Goal: Transaction & Acquisition: Purchase product/service

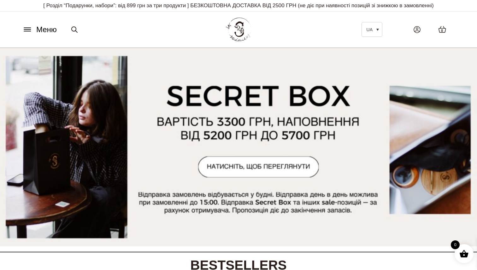
click at [26, 30] on icon at bounding box center [27, 30] width 7 height 0
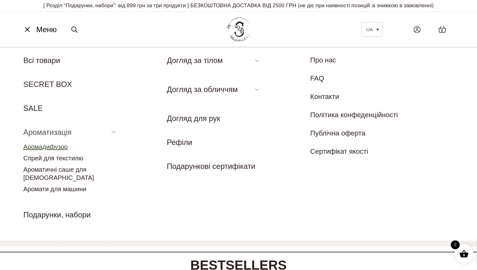
click at [58, 150] on link "Аромадифузор" at bounding box center [45, 146] width 44 height 7
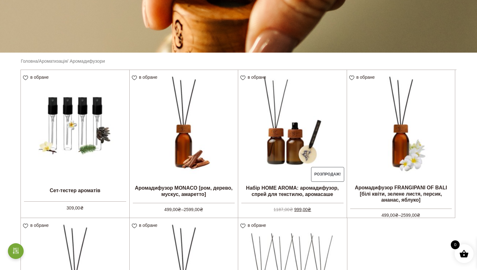
scroll to position [122, 0]
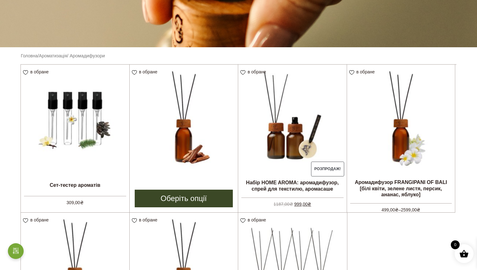
click at [195, 142] on img at bounding box center [184, 119] width 108 height 108
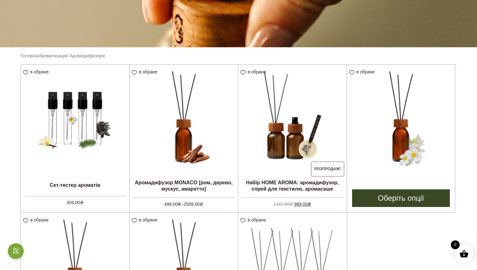
click at [414, 93] on img at bounding box center [401, 119] width 108 height 108
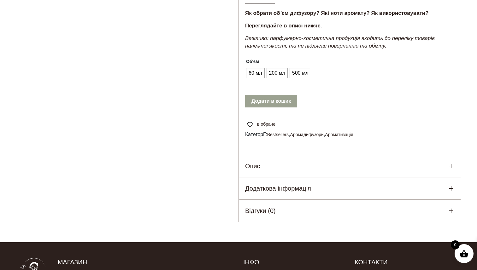
scroll to position [287, 0]
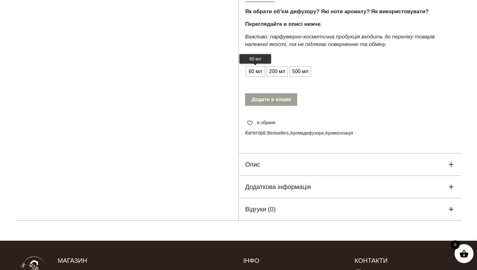
click at [259, 69] on span "60 мл" at bounding box center [255, 72] width 17 height 10
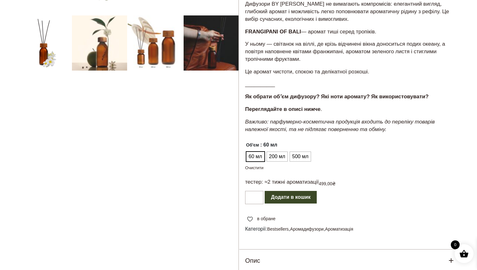
scroll to position [201, 0]
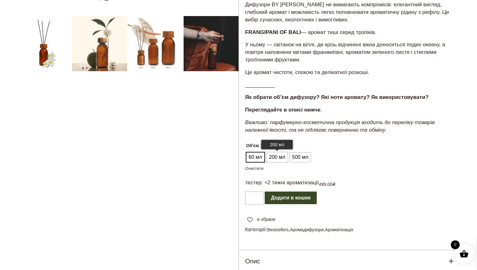
click at [278, 161] on span "200 мл" at bounding box center [276, 157] width 19 height 10
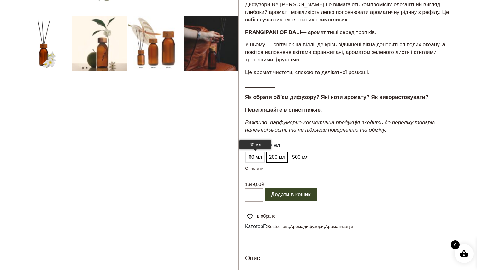
click at [259, 158] on span "60 мл" at bounding box center [255, 157] width 17 height 10
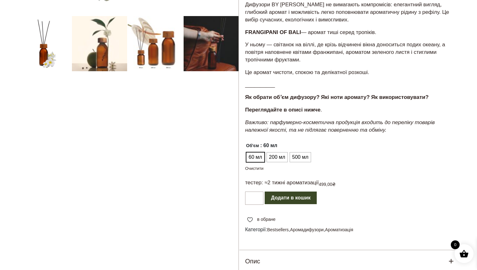
click at [161, 59] on div at bounding box center [127, 82] width 223 height 471
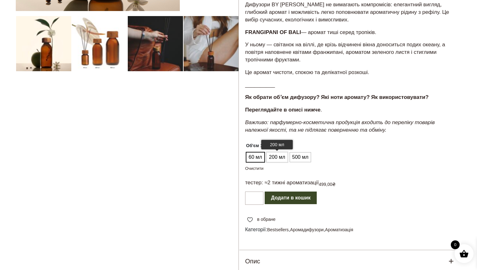
click at [280, 154] on span "200 мл" at bounding box center [276, 157] width 19 height 10
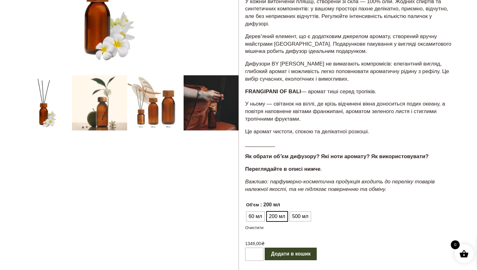
scroll to position [209, 0]
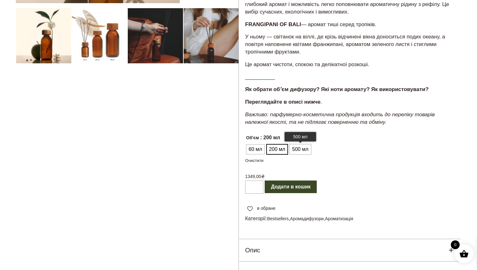
click at [306, 150] on span "500 мл" at bounding box center [299, 149] width 19 height 10
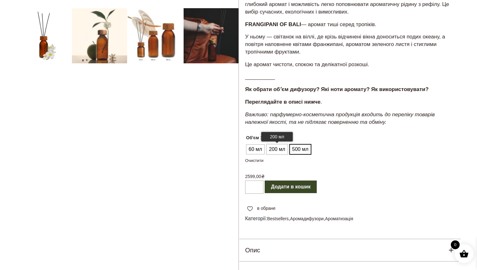
click at [283, 149] on span "200 мл" at bounding box center [276, 149] width 19 height 10
click at [252, 149] on span "60 мл" at bounding box center [255, 149] width 17 height 10
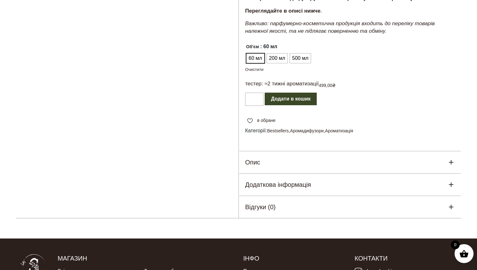
scroll to position [344, 0]
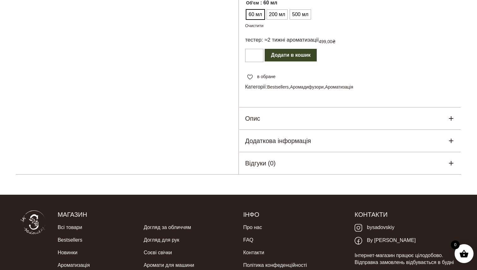
click at [280, 125] on div "Опис" at bounding box center [350, 119] width 222 height 22
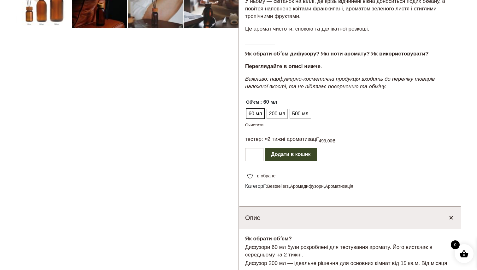
scroll to position [0, 0]
